Goal: Find specific page/section: Find specific page/section

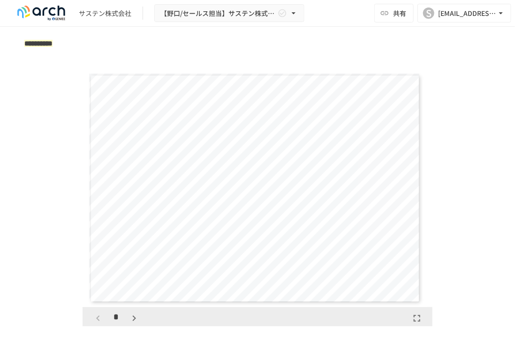
scroll to position [1500, 0]
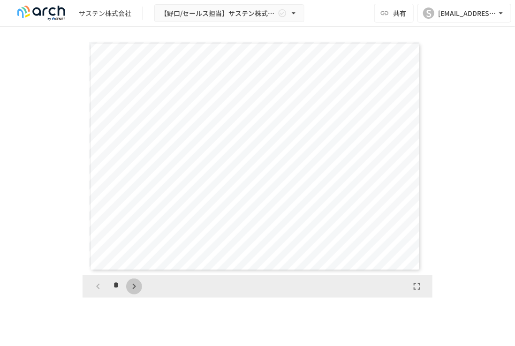
click at [128, 292] on icon "button" at bounding box center [133, 286] width 11 height 11
click at [130, 292] on icon "button" at bounding box center [133, 286] width 11 height 11
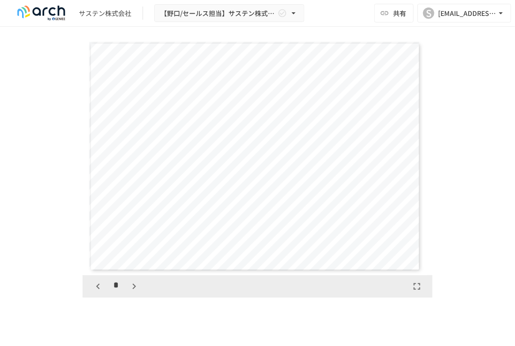
click at [130, 292] on icon "button" at bounding box center [133, 286] width 11 height 11
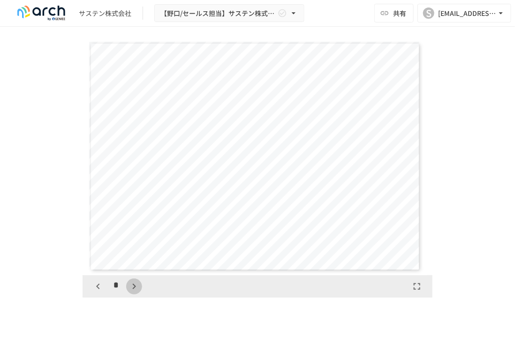
scroll to position [1424, 0]
click at [130, 292] on icon "button" at bounding box center [133, 286] width 11 height 11
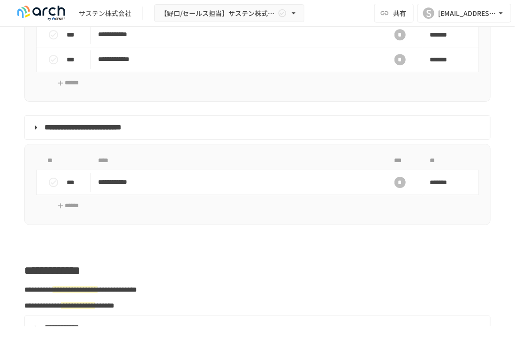
scroll to position [984, 0]
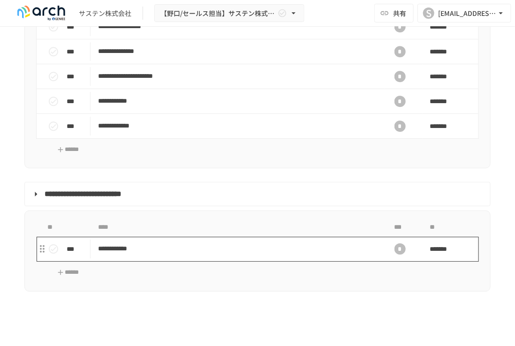
click at [147, 255] on p "**********" at bounding box center [234, 249] width 273 height 12
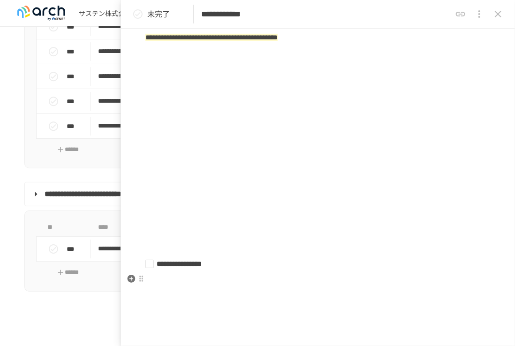
scroll to position [141, 0]
